Goal: Task Accomplishment & Management: Complete application form

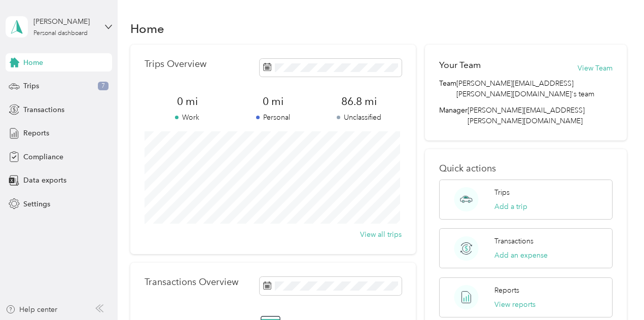
click at [43, 62] on span "Home" at bounding box center [33, 62] width 20 height 11
click at [51, 66] on div "Home" at bounding box center [59, 62] width 106 height 18
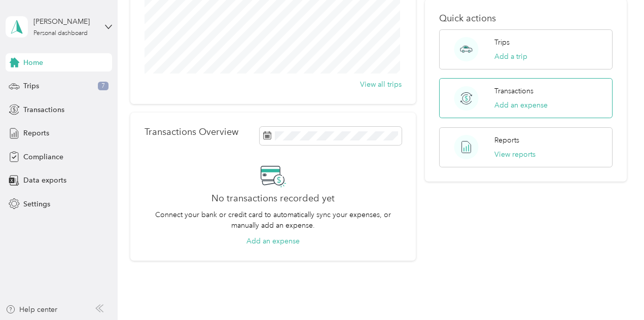
scroll to position [152, 0]
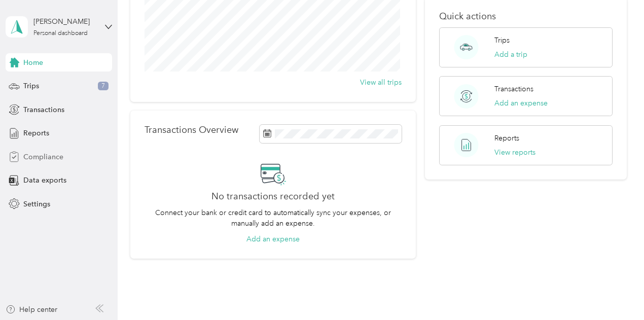
click at [36, 155] on span "Compliance" at bounding box center [43, 157] width 40 height 11
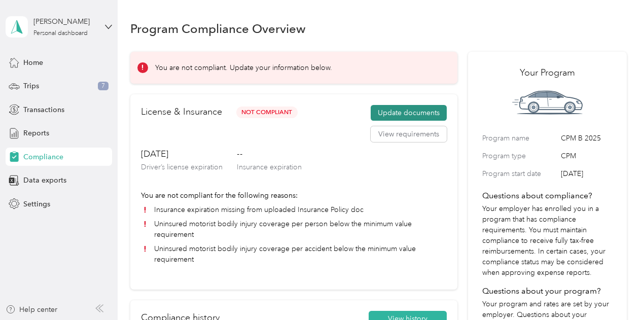
click at [395, 111] on button "Update documents" at bounding box center [408, 113] width 76 height 16
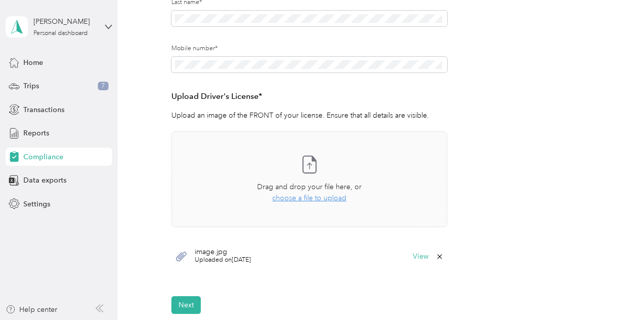
scroll to position [253, 0]
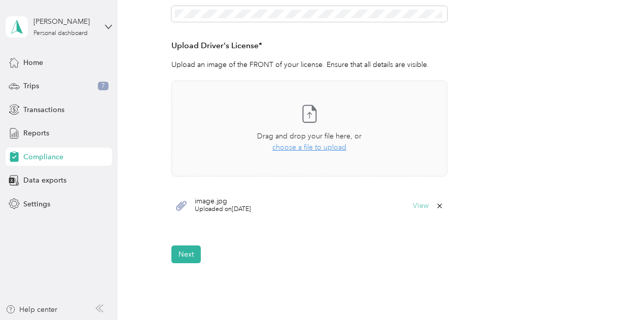
click at [426, 204] on button "View" at bounding box center [420, 205] width 16 height 7
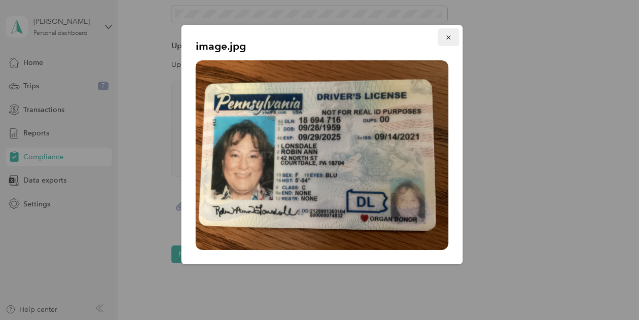
click at [447, 40] on icon "button" at bounding box center [448, 37] width 7 height 7
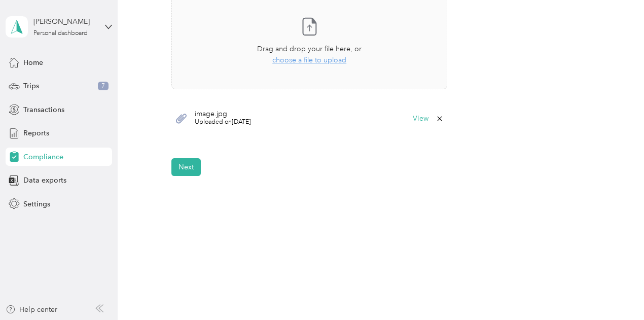
scroll to position [344, 0]
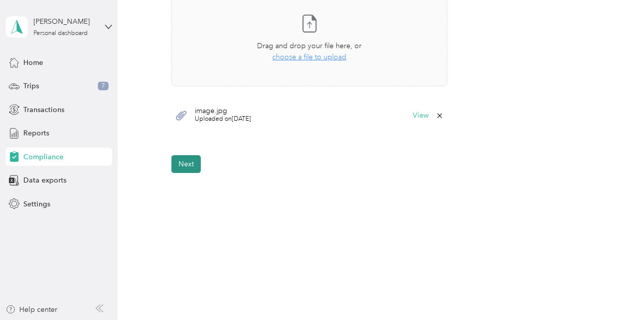
click at [182, 161] on button "Next" at bounding box center [185, 164] width 29 height 18
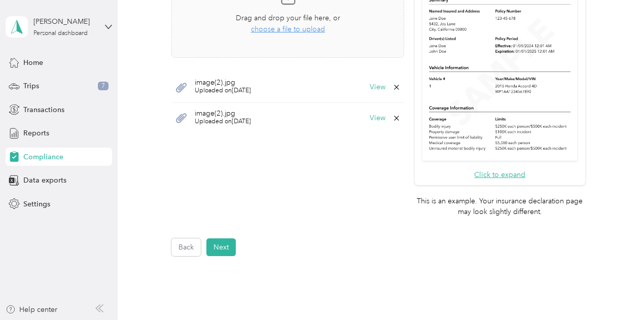
scroll to position [207, 0]
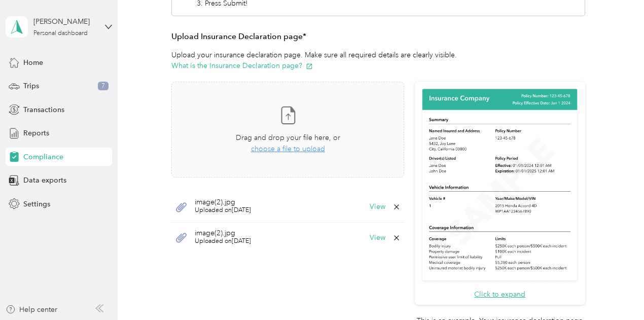
click at [224, 208] on span "Uploaded on [DATE]" at bounding box center [223, 210] width 56 height 9
click at [291, 149] on span "choose a file to upload" at bounding box center [288, 148] width 74 height 9
click at [373, 205] on button "View" at bounding box center [377, 206] width 16 height 7
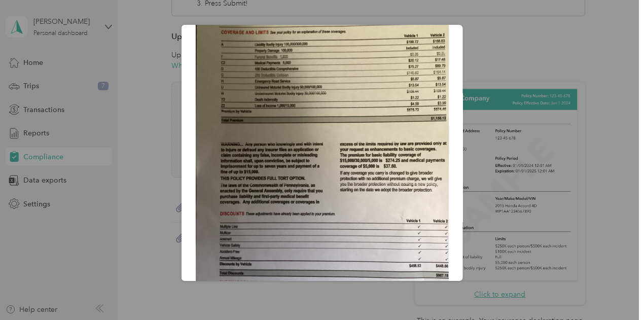
scroll to position [0, 0]
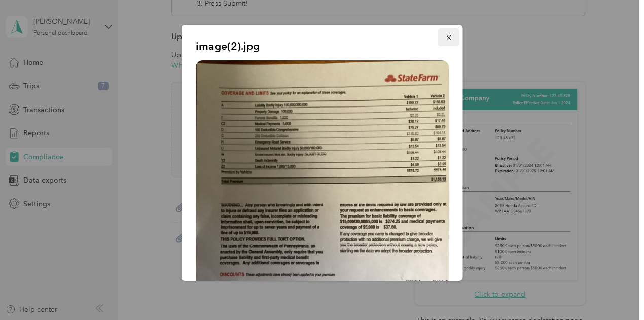
click at [446, 37] on icon "button" at bounding box center [448, 37] width 4 height 4
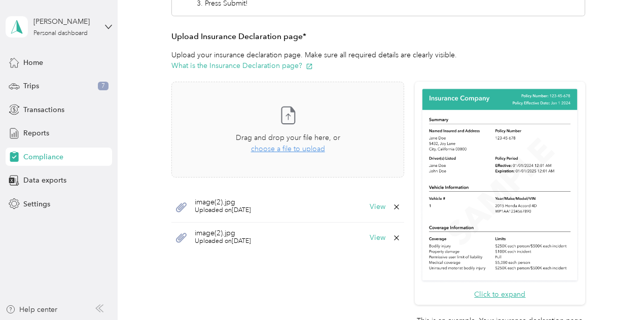
click at [392, 238] on icon at bounding box center [396, 238] width 8 height 8
click at [370, 245] on button "Yes" at bounding box center [368, 244] width 20 height 16
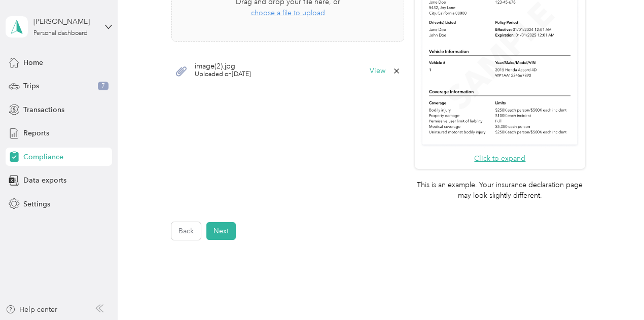
scroll to position [359, 0]
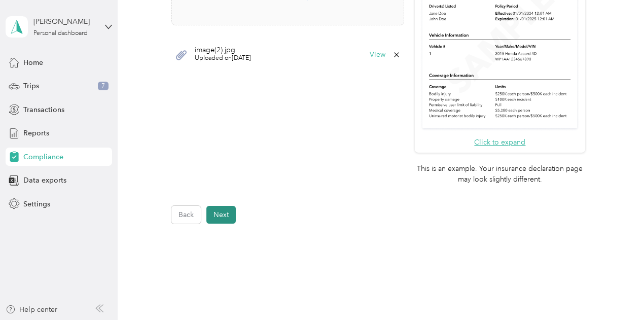
click at [227, 209] on button "Next" at bounding box center [220, 215] width 29 height 18
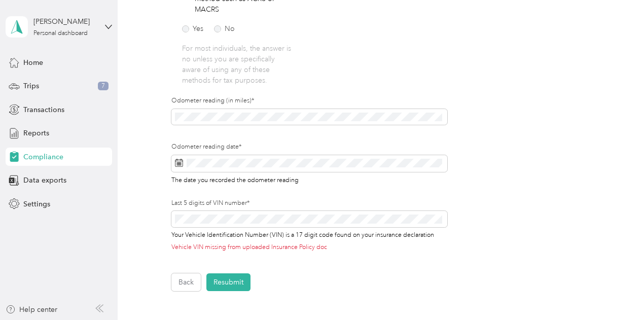
scroll to position [316, 0]
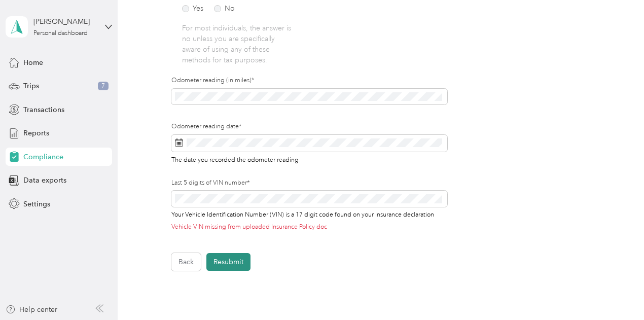
click at [231, 265] on button "Resubmit" at bounding box center [228, 262] width 44 height 18
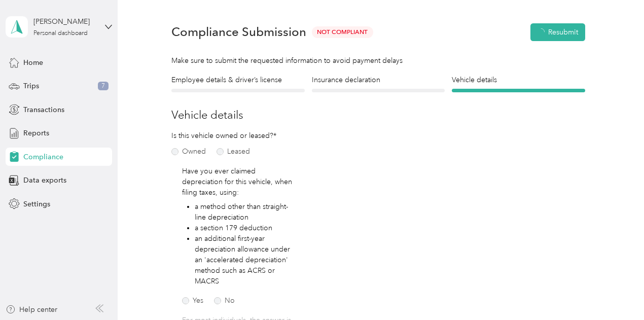
scroll to position [12, 0]
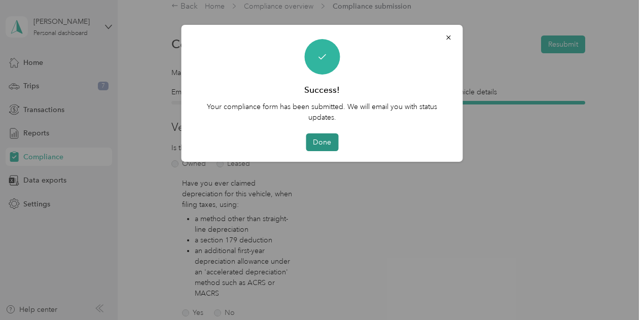
click at [315, 139] on button "Done" at bounding box center [322, 142] width 32 height 18
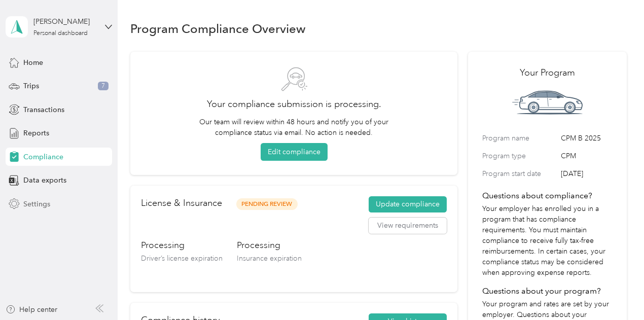
click at [40, 205] on span "Settings" at bounding box center [36, 204] width 27 height 11
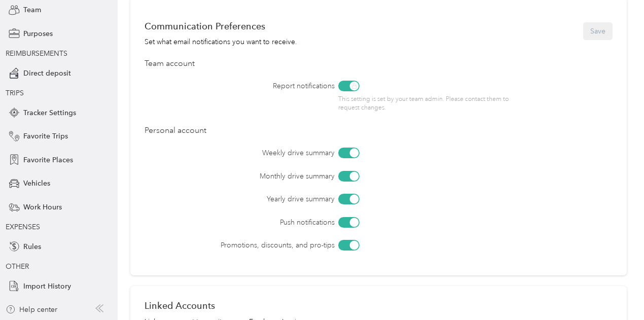
scroll to position [148, 0]
